Goal: Information Seeking & Learning: Learn about a topic

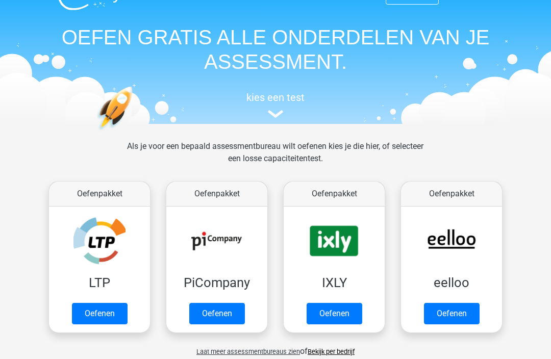
scroll to position [23, 0]
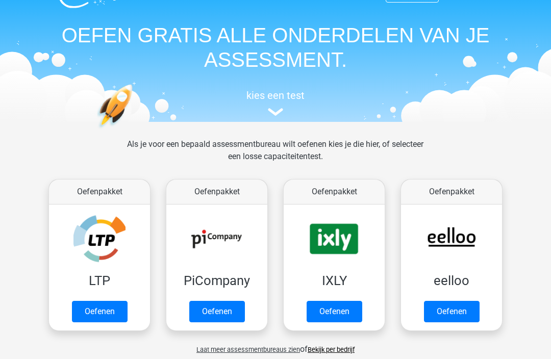
click at [119, 317] on link "Oefenen" at bounding box center [100, 312] width 56 height 21
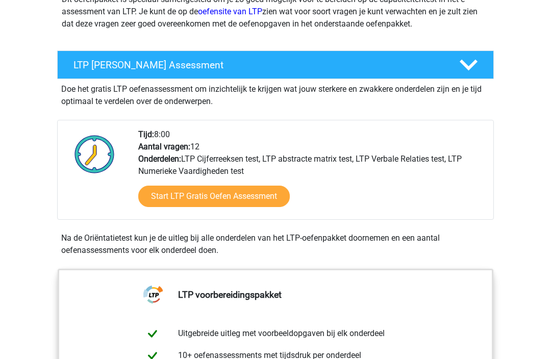
scroll to position [147, 0]
click at [260, 191] on link "Start LTP Gratis Oefen Assessment" at bounding box center [214, 196] width 152 height 21
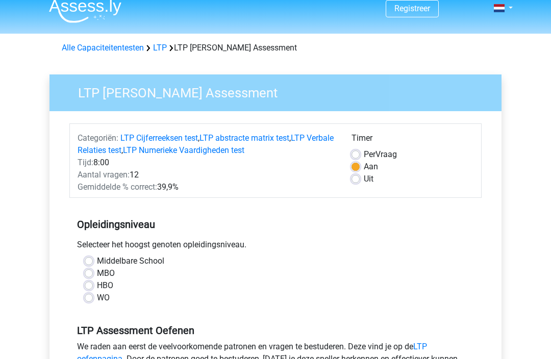
scroll to position [9, 0]
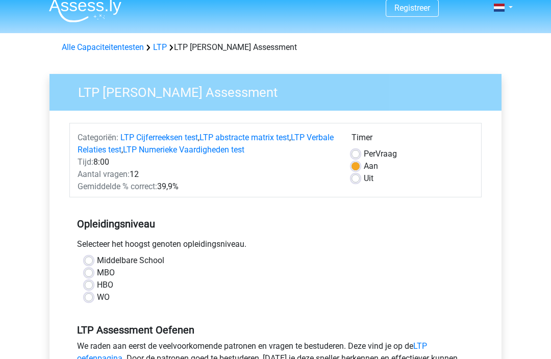
click at [111, 274] on label "MBO" at bounding box center [106, 274] width 18 height 12
click at [93, 274] on input "MBO" at bounding box center [89, 273] width 8 height 10
radio input "true"
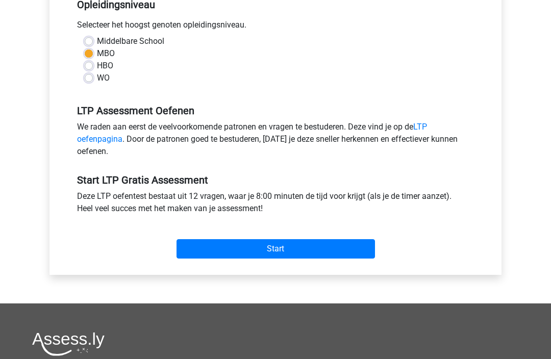
scroll to position [230, 0]
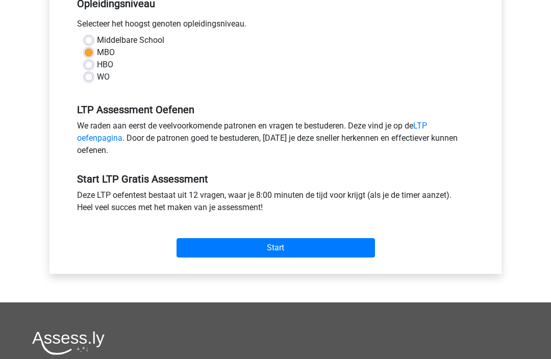
click at [279, 248] on input "Start" at bounding box center [276, 247] width 199 height 19
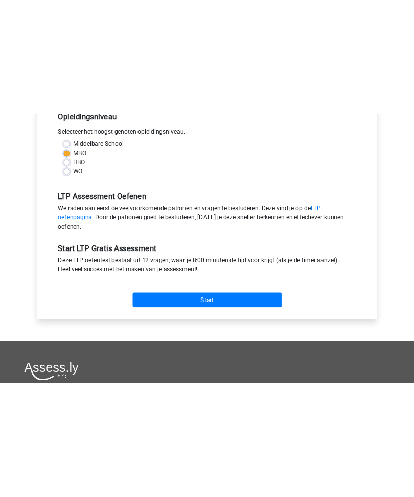
scroll to position [206, 0]
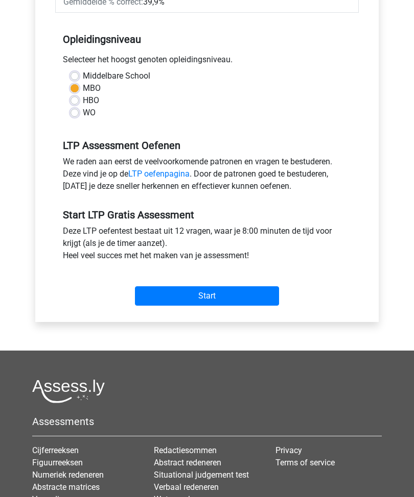
click at [241, 297] on input "Start" at bounding box center [207, 296] width 144 height 19
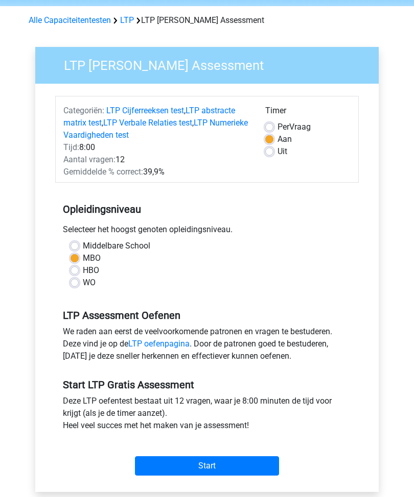
scroll to position [0, 0]
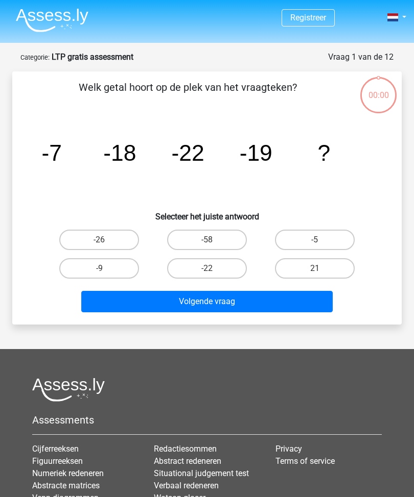
scroll to position [0, 23]
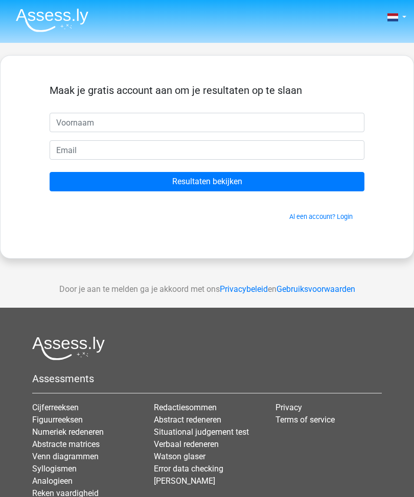
scroll to position [0, 23]
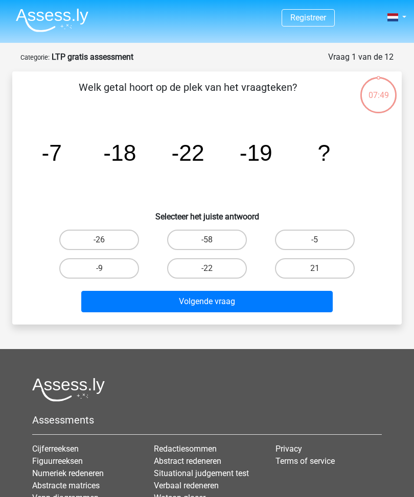
click at [105, 272] on input "-9" at bounding box center [102, 272] width 7 height 7
radio input "true"
click at [233, 303] on button "Volgende vraag" at bounding box center [207, 301] width 252 height 21
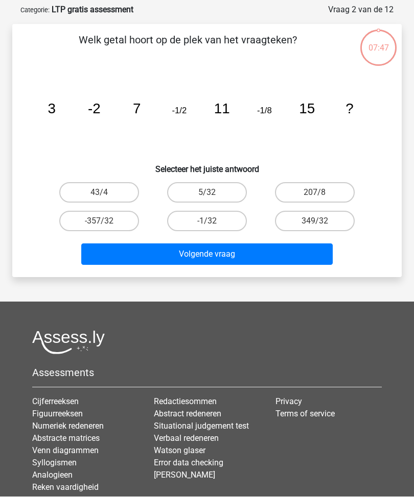
scroll to position [51, 0]
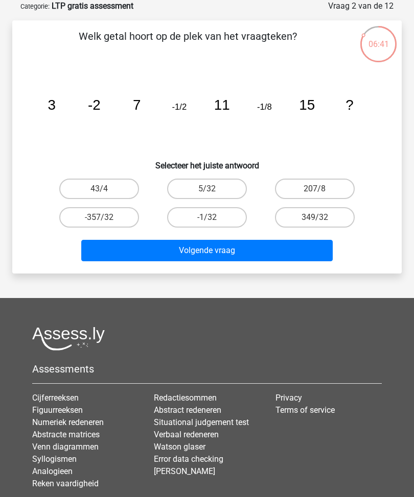
click at [230, 190] on label "5/32" at bounding box center [207, 189] width 80 height 20
click at [213, 190] on input "5/32" at bounding box center [210, 192] width 7 height 7
radio input "true"
click at [241, 253] on button "Volgende vraag" at bounding box center [207, 250] width 252 height 21
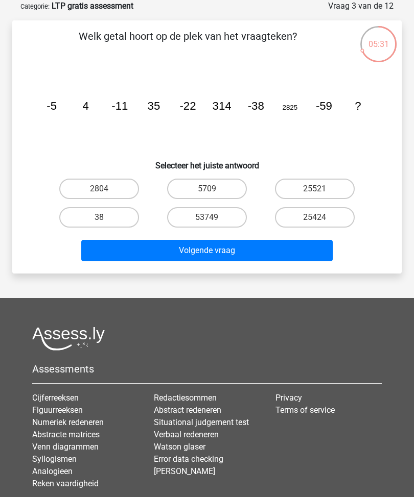
click at [235, 221] on label "53749" at bounding box center [207, 217] width 80 height 20
click at [213, 221] on input "53749" at bounding box center [210, 221] width 7 height 7
radio input "true"
click at [291, 253] on button "Volgende vraag" at bounding box center [207, 250] width 252 height 21
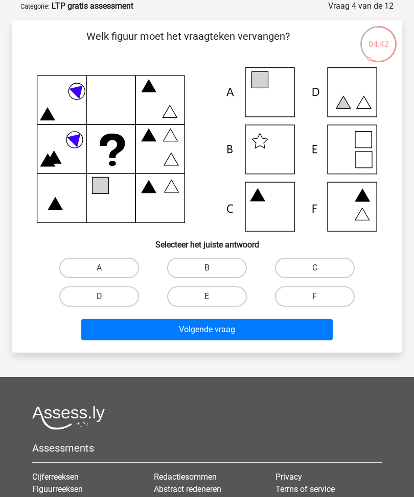
click at [281, 91] on icon at bounding box center [207, 149] width 340 height 164
click at [114, 263] on label "A" at bounding box center [99, 268] width 80 height 20
click at [106, 268] on input "A" at bounding box center [102, 271] width 7 height 7
radio input "true"
click at [176, 334] on button "Volgende vraag" at bounding box center [207, 329] width 252 height 21
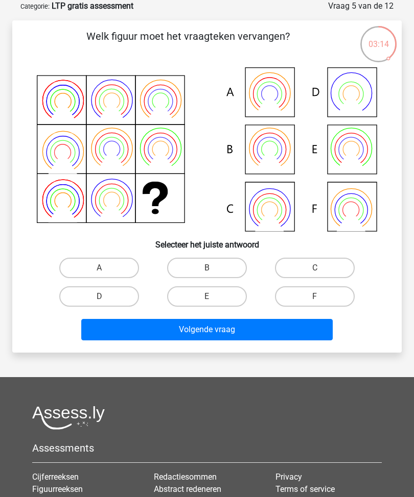
click at [316, 267] on label "C" at bounding box center [315, 268] width 80 height 20
click at [316, 268] on input "C" at bounding box center [318, 271] width 7 height 7
radio input "true"
click at [277, 340] on button "Volgende vraag" at bounding box center [207, 329] width 252 height 21
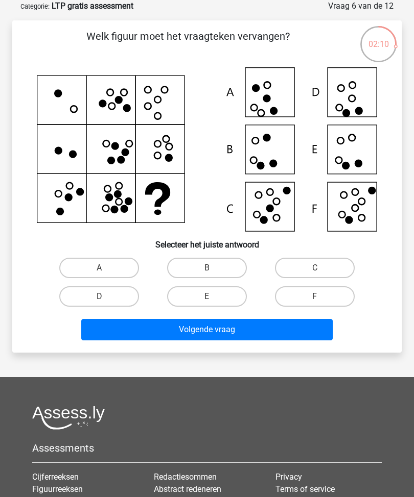
click at [358, 155] on icon at bounding box center [207, 149] width 340 height 164
click at [374, 93] on icon at bounding box center [207, 149] width 340 height 164
click at [353, 99] on icon at bounding box center [207, 149] width 340 height 164
click at [208, 295] on label "E" at bounding box center [207, 296] width 80 height 20
click at [208, 297] on input "E" at bounding box center [210, 300] width 7 height 7
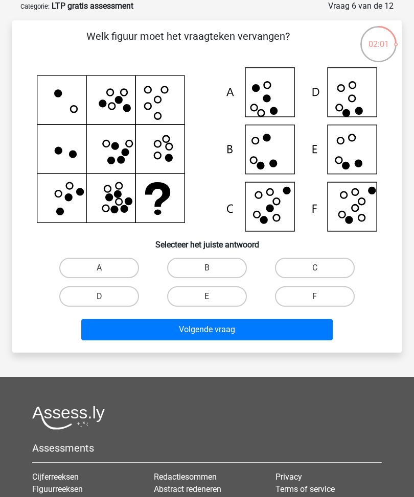
radio input "true"
click at [164, 337] on button "Volgende vraag" at bounding box center [207, 329] width 252 height 21
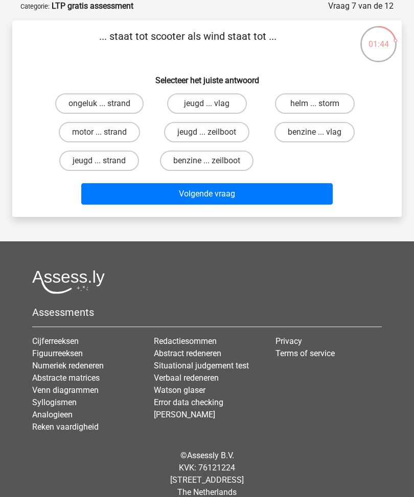
click at [336, 106] on label "helm ... storm" at bounding box center [315, 103] width 80 height 20
click at [321, 106] on input "helm ... storm" at bounding box center [318, 107] width 7 height 7
radio input "true"
click at [308, 199] on button "Volgende vraag" at bounding box center [207, 193] width 252 height 21
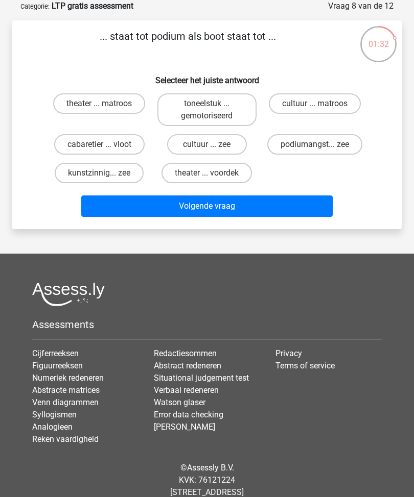
click at [135, 99] on label "theater ... matroos" at bounding box center [99, 103] width 92 height 20
click at [106, 104] on input "theater ... matroos" at bounding box center [102, 107] width 7 height 7
radio input "true"
click at [220, 216] on button "Volgende vraag" at bounding box center [207, 206] width 252 height 21
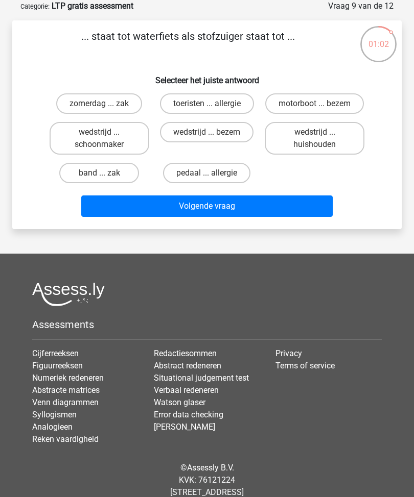
click at [111, 155] on label "wedstrijd ... schoonmaker" at bounding box center [100, 138] width 100 height 33
click at [106, 139] on input "wedstrijd ... schoonmaker" at bounding box center [102, 135] width 7 height 7
radio input "true"
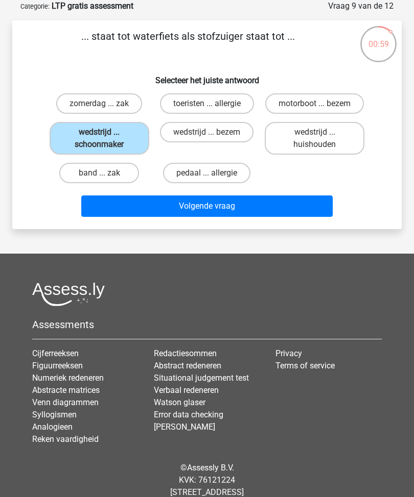
click at [204, 217] on button "Volgende vraag" at bounding box center [207, 206] width 252 height 21
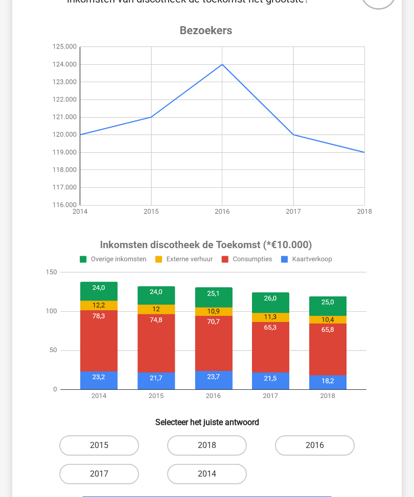
scroll to position [100, 0]
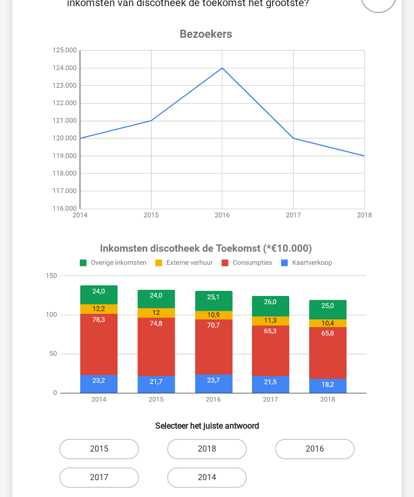
click at [313, 453] on label "2016" at bounding box center [315, 449] width 80 height 20
click at [315, 453] on input "2016" at bounding box center [318, 452] width 7 height 7
radio input "true"
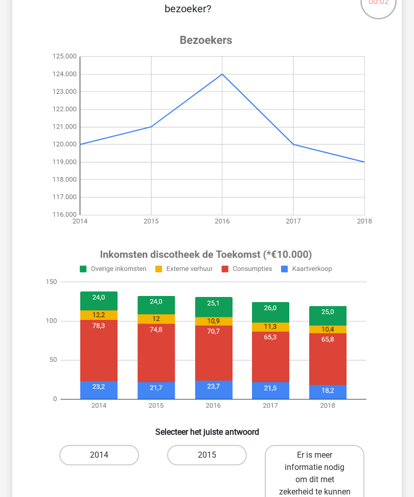
scroll to position [94, 0]
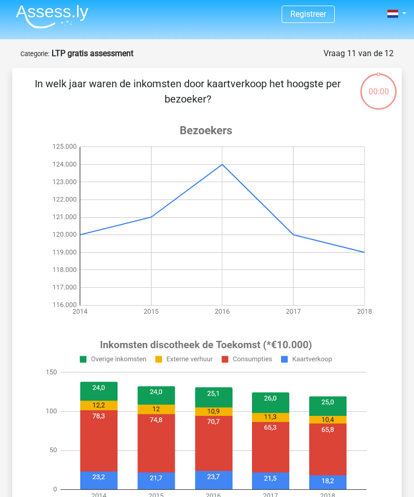
scroll to position [6, 0]
